Goal: Information Seeking & Learning: Compare options

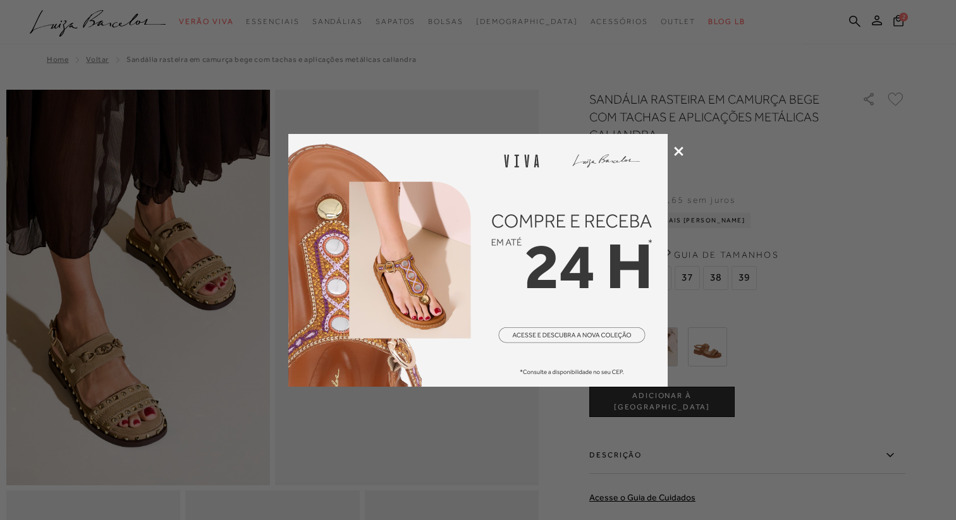
click at [674, 152] on icon at bounding box center [678, 151] width 9 height 9
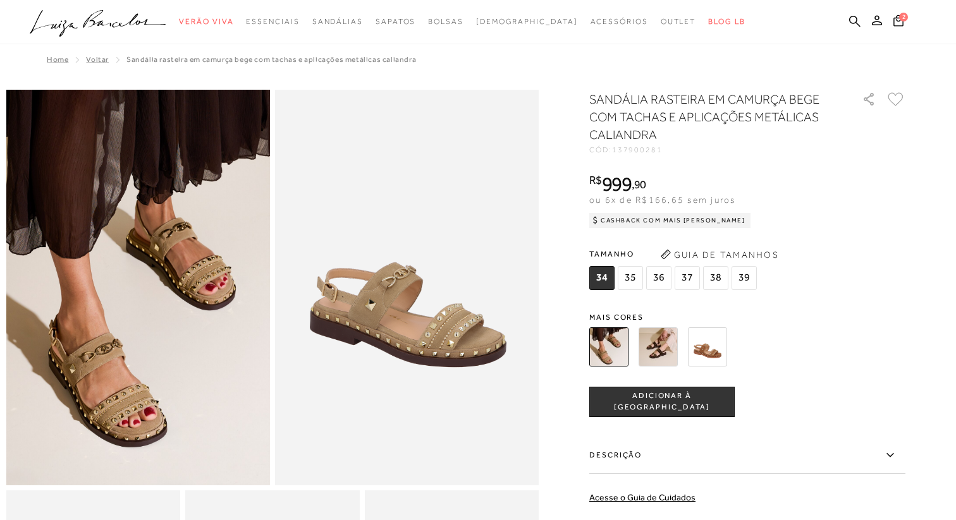
click at [659, 340] on img at bounding box center [657, 346] width 39 height 39
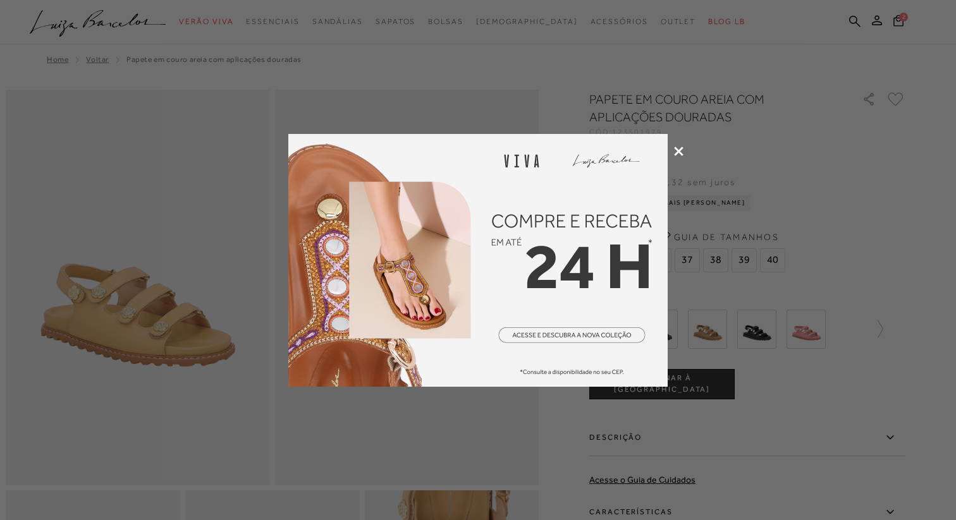
click at [678, 150] on icon at bounding box center [678, 151] width 9 height 9
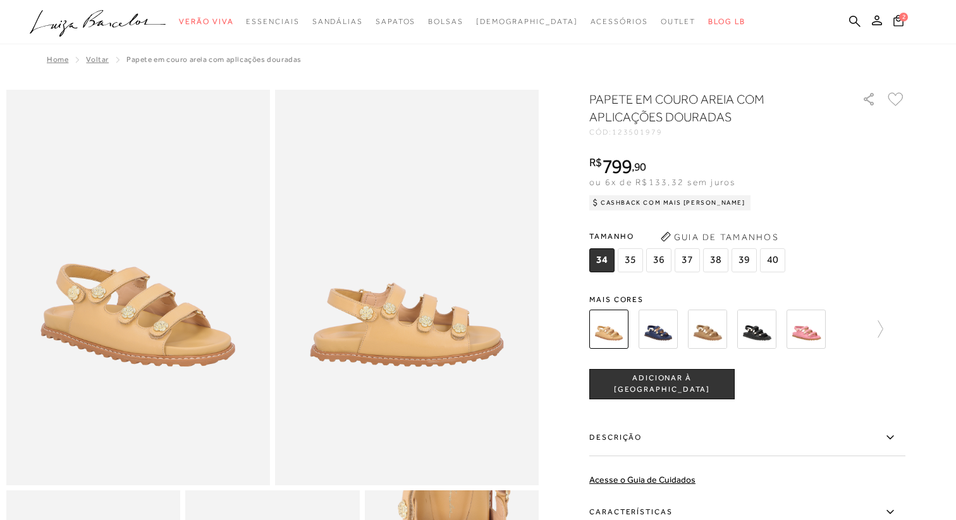
click at [753, 329] on img at bounding box center [756, 329] width 39 height 39
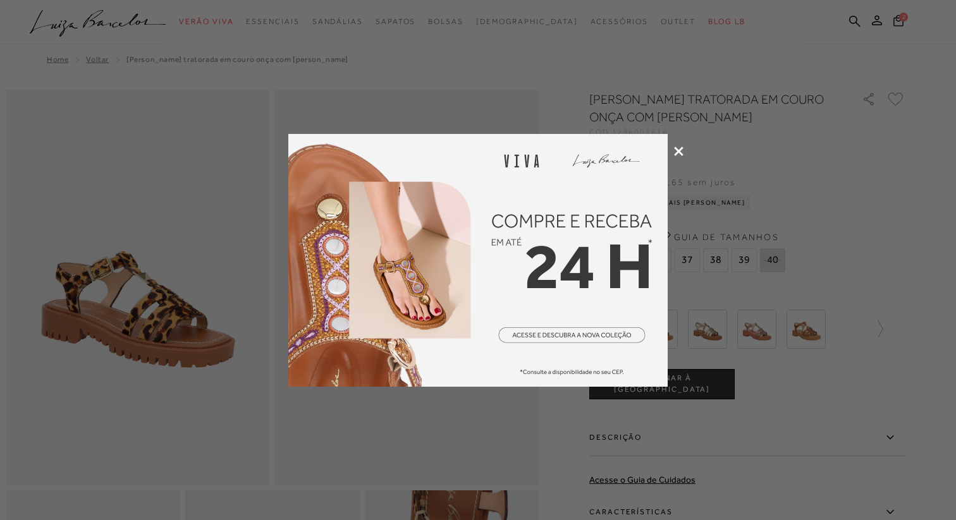
click at [677, 150] on icon at bounding box center [678, 151] width 9 height 9
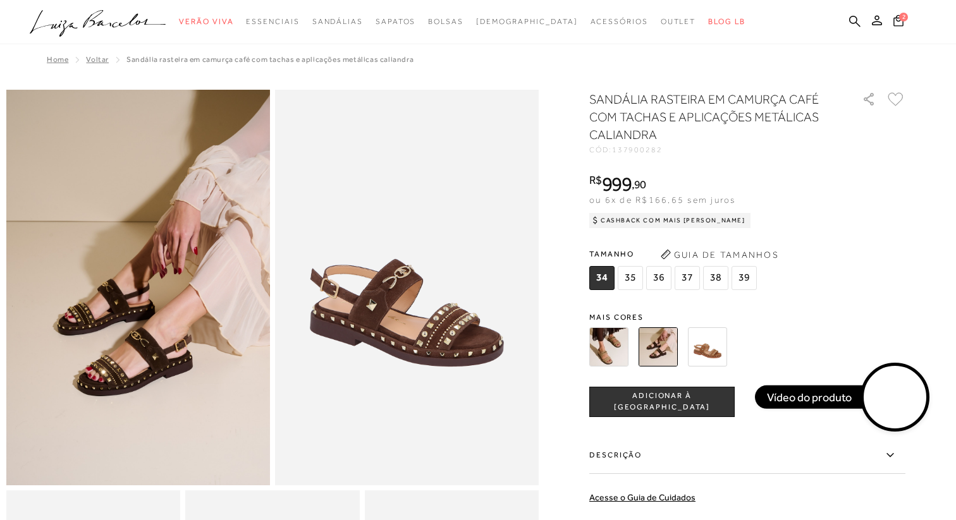
click at [704, 351] on img at bounding box center [707, 346] width 39 height 39
